Goal: Go to known website: Access a specific website the user already knows

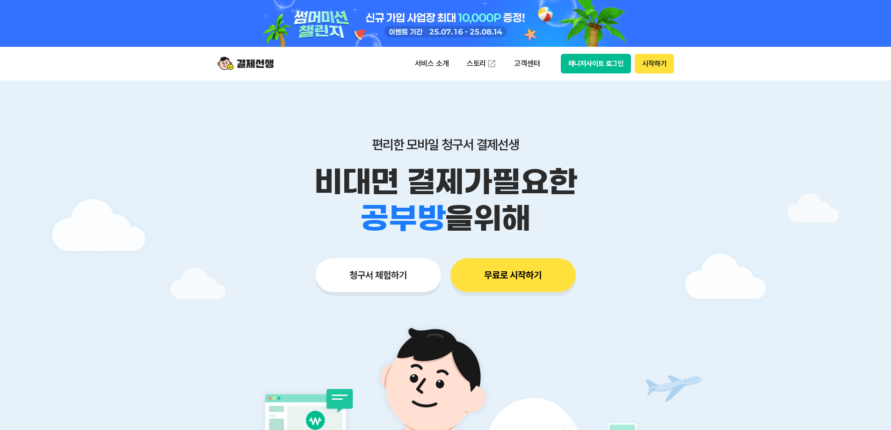
click at [590, 58] on button "매니저사이트 로그인" at bounding box center [596, 64] width 71 height 20
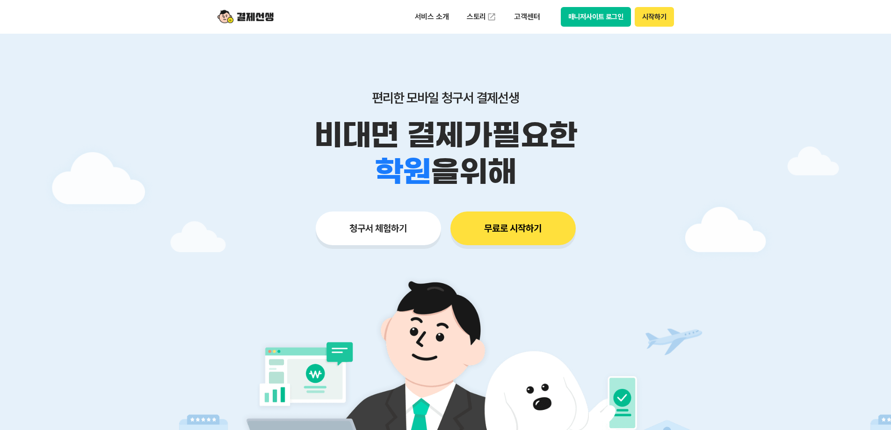
click at [651, 15] on button "시작하기" at bounding box center [653, 17] width 39 height 20
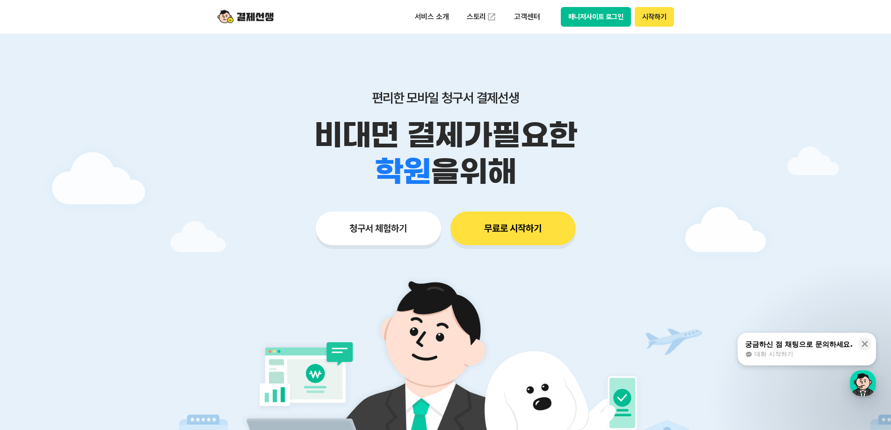
click at [596, 19] on button "매니저사이트 로그인" at bounding box center [596, 17] width 71 height 20
